Goal: Task Accomplishment & Management: Use online tool/utility

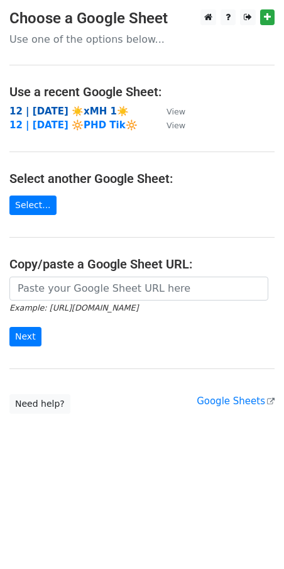
click at [103, 113] on strong "12 | [DATE] ☀️xMH 1☀️" at bounding box center [68, 111] width 119 height 11
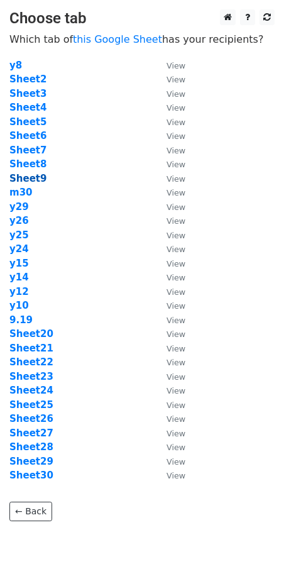
click at [36, 175] on strong "Sheet9" at bounding box center [27, 178] width 37 height 11
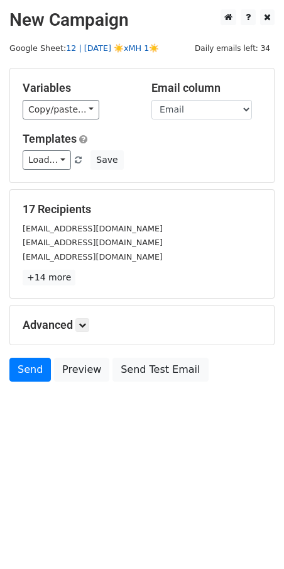
click at [119, 49] on link "12 | [DATE] ☀️xMH 1☀️" at bounding box center [112, 47] width 93 height 9
click at [55, 153] on link "Load..." at bounding box center [47, 159] width 48 height 19
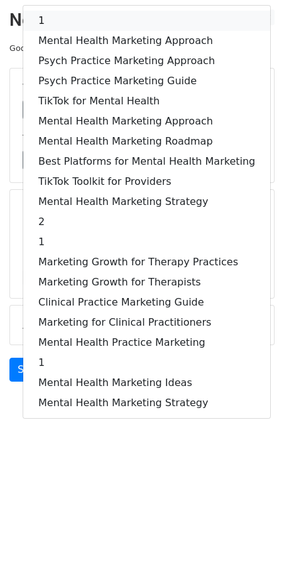
click at [109, 11] on link "1" at bounding box center [146, 21] width 247 height 20
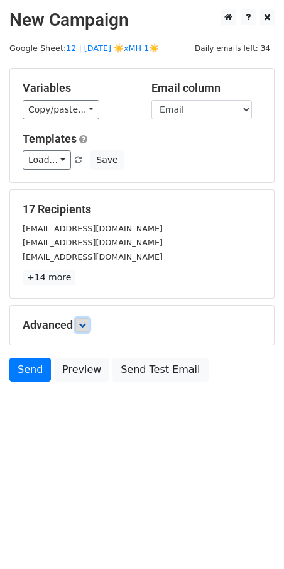
click at [89, 321] on link at bounding box center [82, 325] width 14 height 14
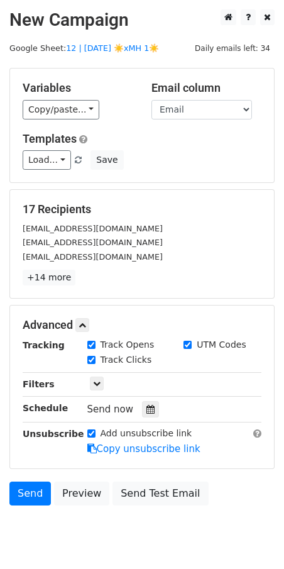
click at [153, 410] on div "Send now" at bounding box center [161, 409] width 148 height 17
click at [148, 408] on icon at bounding box center [150, 409] width 8 height 9
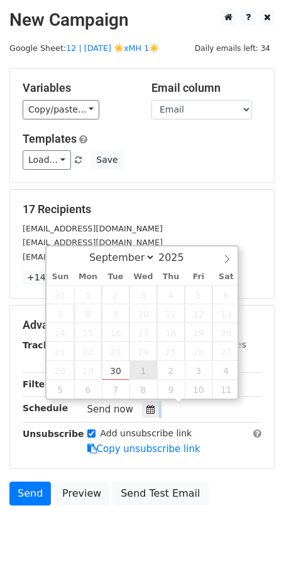
type input "2025-10-01 12:00"
select select "9"
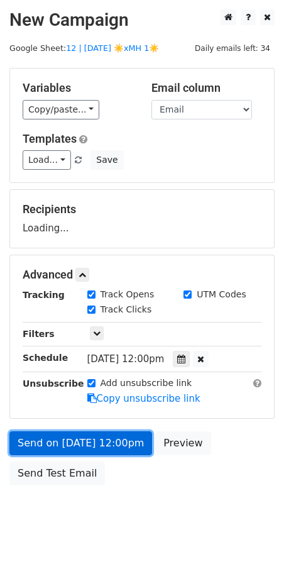
click at [114, 438] on link "Send on Oct 1 at 12:00pm" at bounding box center [80, 443] width 143 height 24
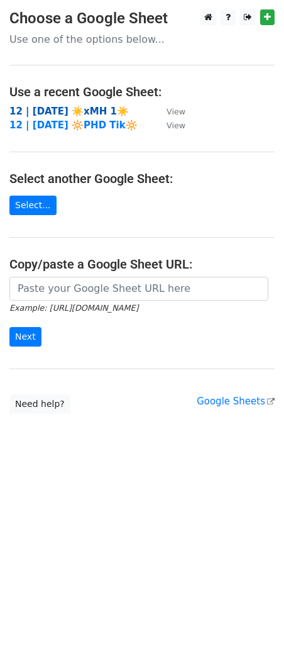
click at [86, 109] on strong "12 | [DATE] ☀️xMH 1☀️" at bounding box center [68, 111] width 119 height 11
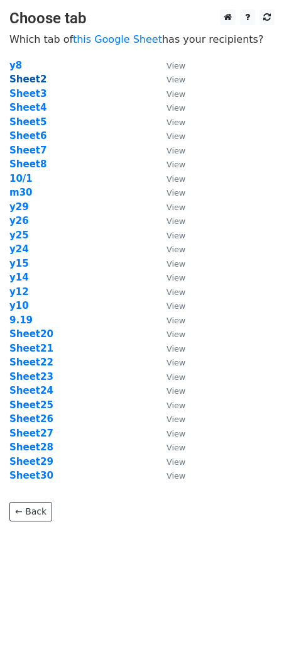
click at [30, 81] on strong "Sheet2" at bounding box center [27, 79] width 37 height 11
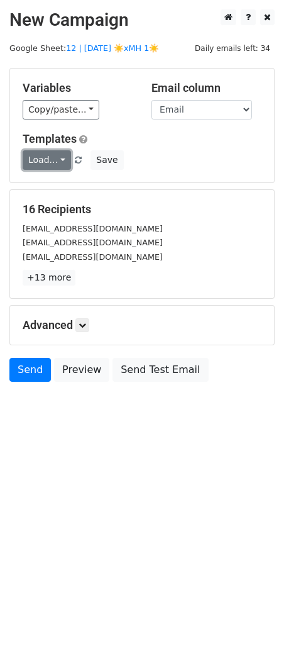
click at [50, 160] on link "Load..." at bounding box center [47, 159] width 48 height 19
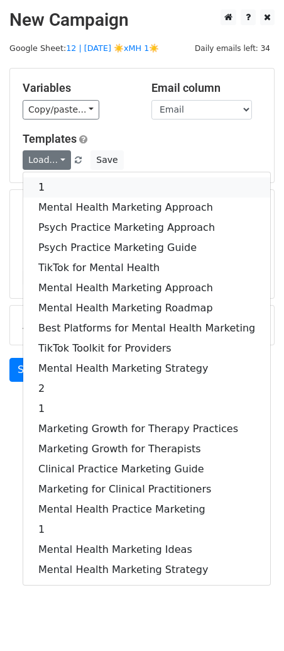
click at [75, 185] on link "1" at bounding box center [146, 187] width 247 height 20
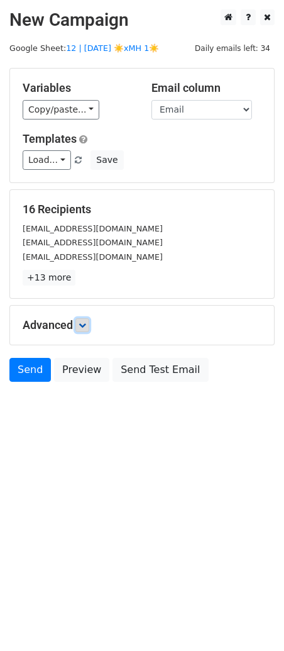
click at [84, 325] on icon at bounding box center [83, 325] width 8 height 8
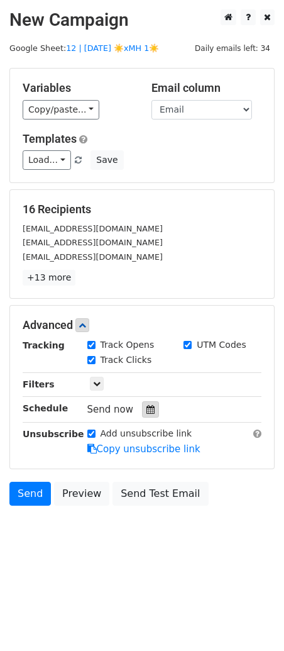
click at [146, 405] on icon at bounding box center [150, 409] width 8 height 9
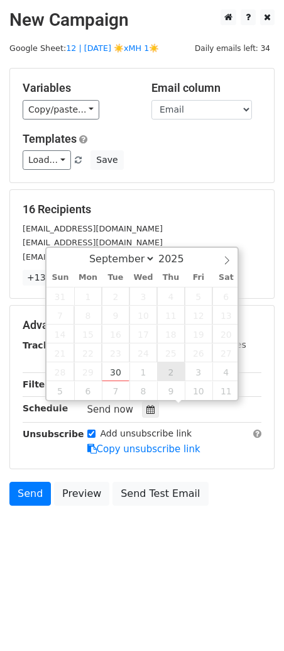
type input "2025-10-02 12:00"
select select "9"
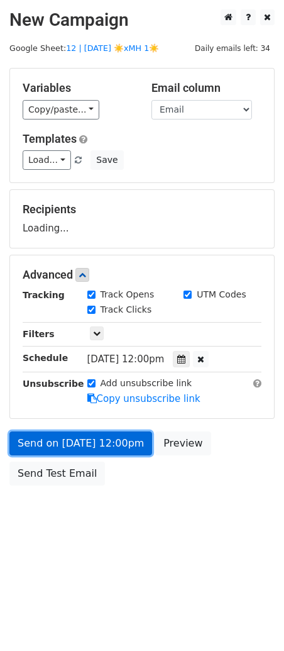
click at [108, 445] on link "Send on Oct 2 at 12:00pm" at bounding box center [80, 443] width 143 height 24
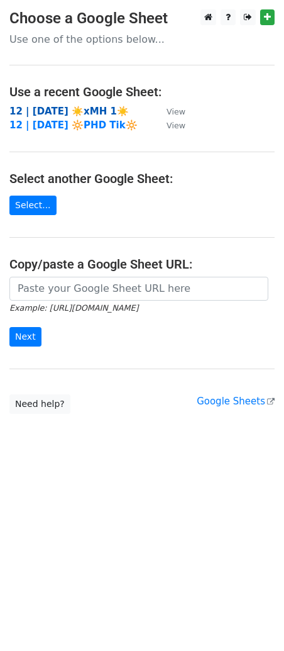
click at [96, 108] on strong "12 | [DATE] ☀️xMH 1☀️" at bounding box center [68, 111] width 119 height 11
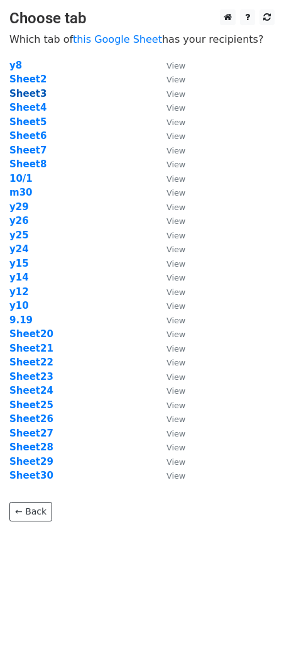
click at [30, 91] on strong "Sheet3" at bounding box center [27, 93] width 37 height 11
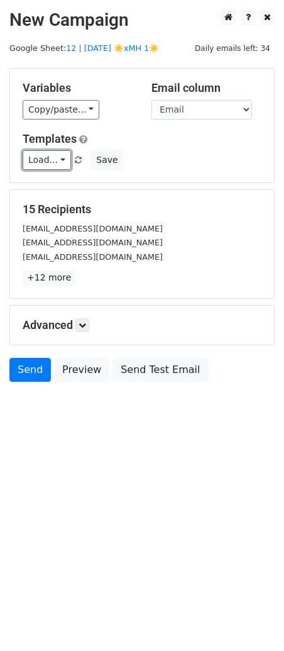
click at [52, 157] on link "Load..." at bounding box center [47, 159] width 48 height 19
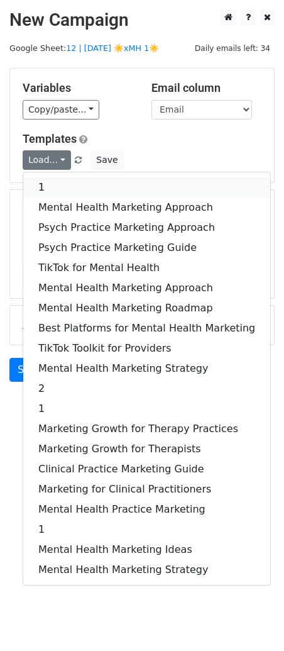
click at [71, 190] on link "1" at bounding box center [146, 187] width 247 height 20
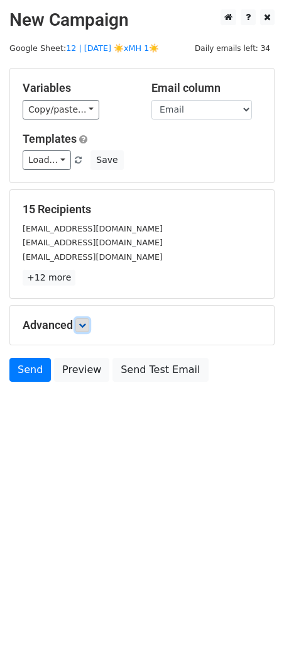
click at [86, 323] on icon at bounding box center [83, 325] width 8 height 8
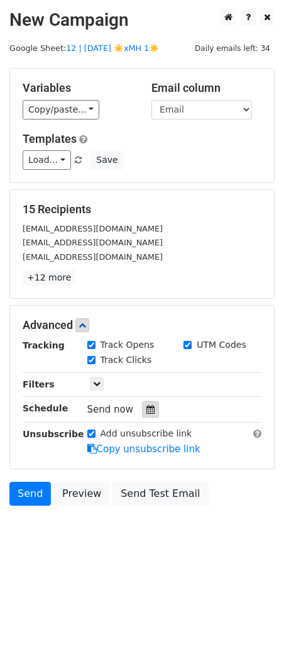
click at [146, 412] on icon at bounding box center [150, 409] width 8 height 9
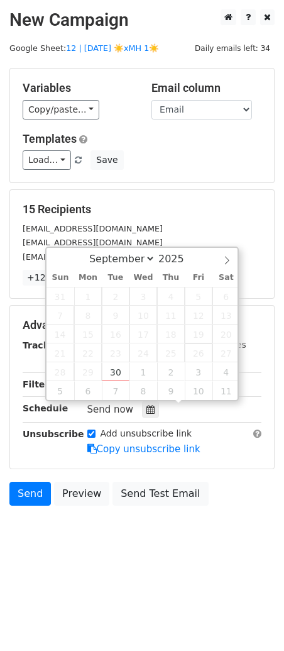
click at [207, 360] on span "26" at bounding box center [199, 352] width 28 height 19
type input "[DATE] 12:00"
select select "9"
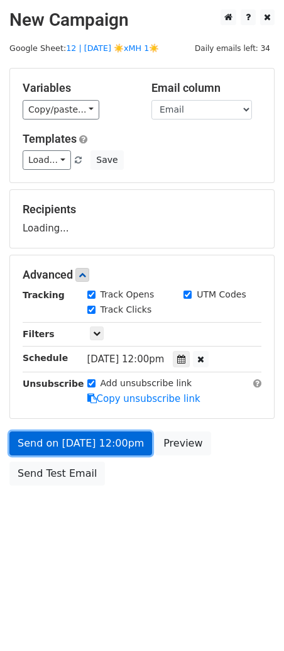
click at [127, 441] on link "Send on [DATE] 12:00pm" at bounding box center [80, 443] width 143 height 24
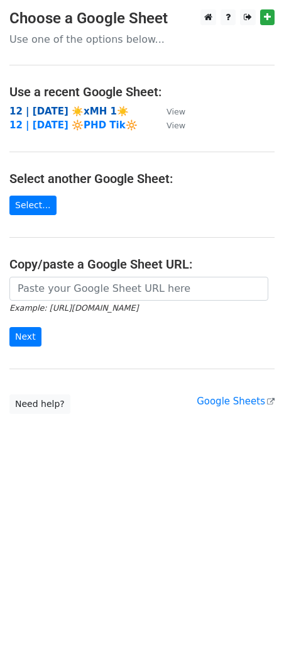
click at [84, 108] on strong "12 | [DATE] ☀️xMH 1☀️" at bounding box center [68, 111] width 119 height 11
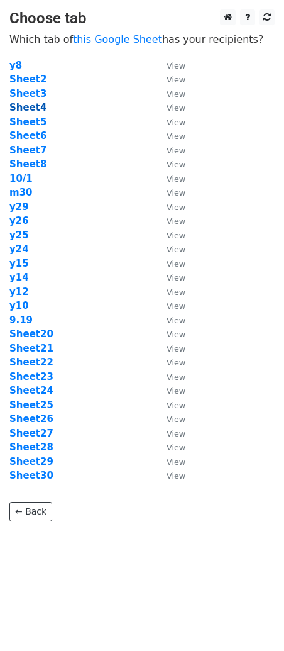
click at [35, 109] on strong "Sheet4" at bounding box center [27, 107] width 37 height 11
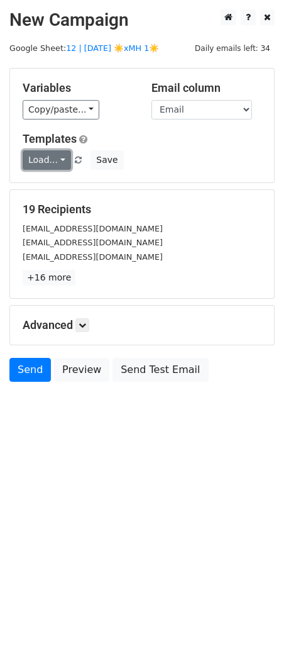
click at [47, 157] on link "Load..." at bounding box center [47, 159] width 48 height 19
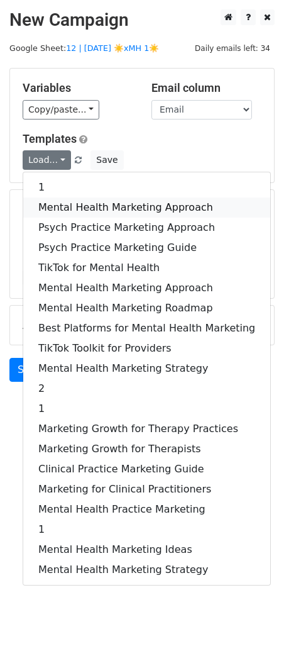
click at [72, 210] on link "Mental Health Marketing Approach" at bounding box center [146, 207] width 247 height 20
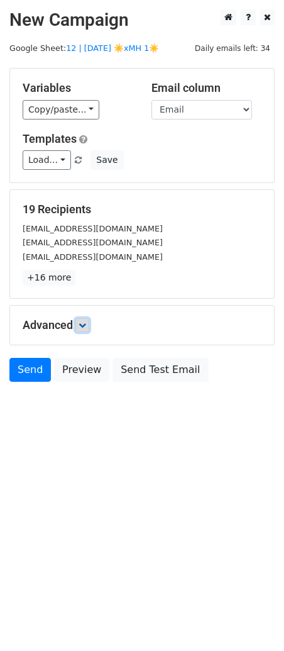
click at [86, 324] on icon at bounding box center [83, 325] width 8 height 8
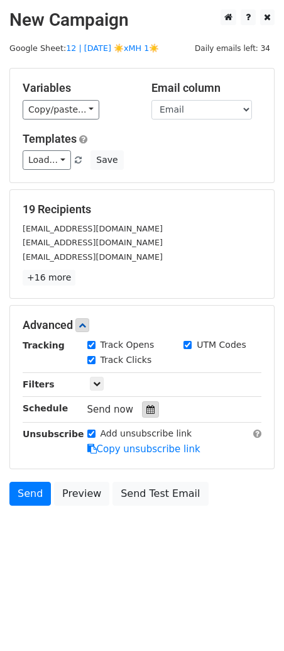
click at [145, 401] on div at bounding box center [150, 409] width 17 height 16
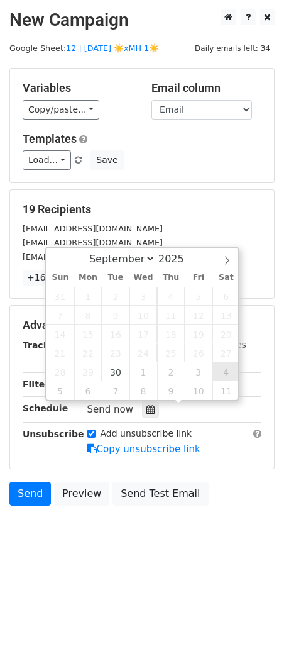
type input "2025-10-04 12:00"
select select "9"
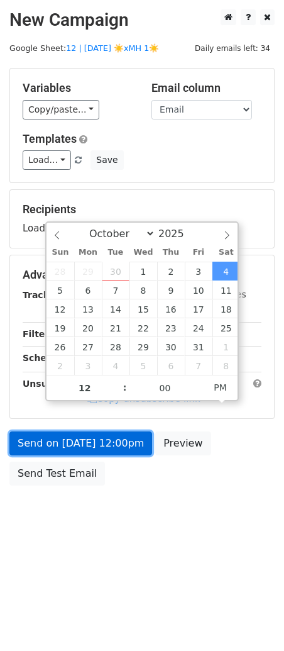
click at [126, 434] on link "Send on Oct 4 at 12:00pm" at bounding box center [80, 443] width 143 height 24
